Goal: Information Seeking & Learning: Learn about a topic

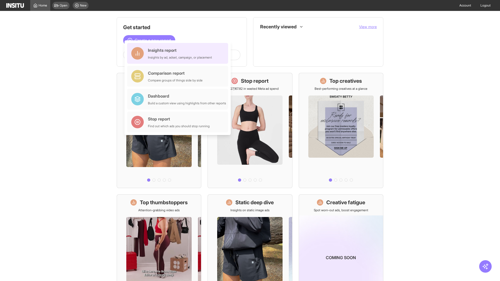
click at [179, 53] on div "Insights report Insights by ad, adset, campaign, or placement" at bounding box center [180, 53] width 64 height 13
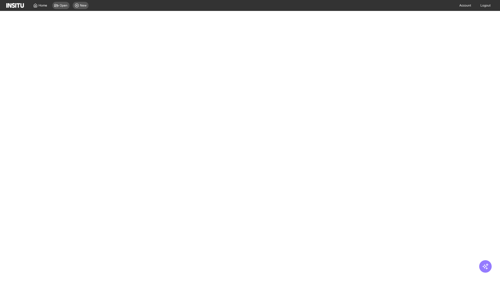
select select "**"
